Goal: Task Accomplishment & Management: Use online tool/utility

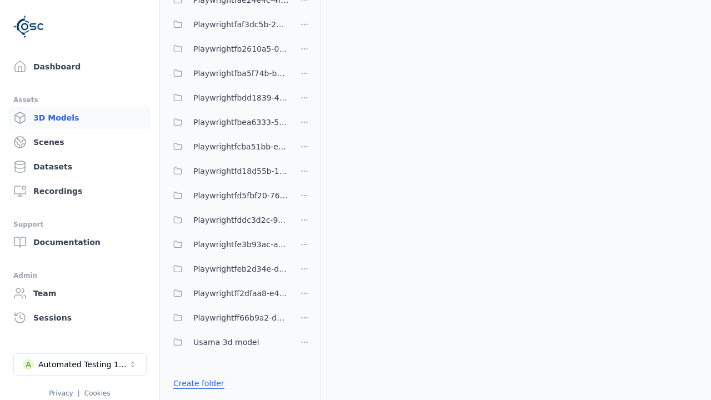
click at [195, 383] on link "Create folder" at bounding box center [198, 383] width 51 height 11
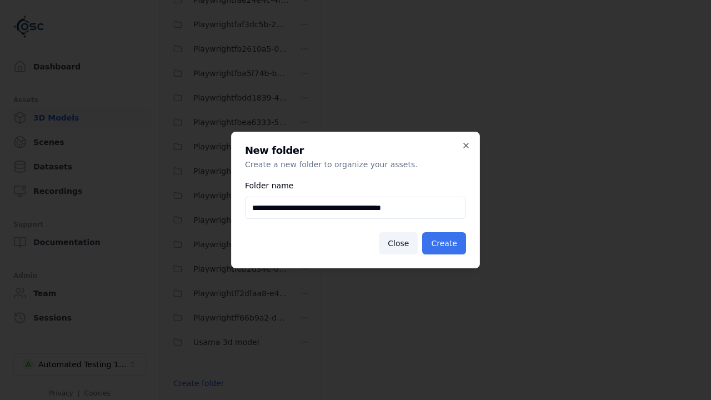
type input "**********"
click at [446, 243] on button "Create" at bounding box center [444, 243] width 44 height 22
